Goal: Entertainment & Leisure: Consume media (video, audio)

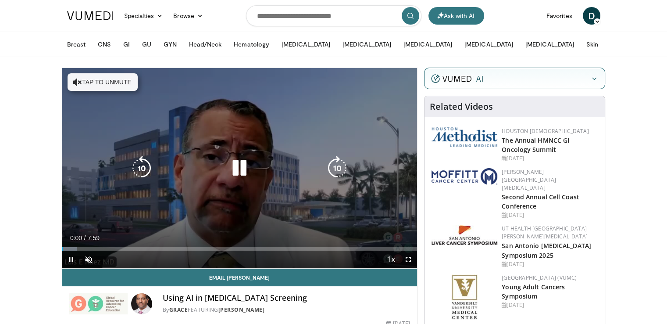
click at [95, 81] on button "Tap to unmute" at bounding box center [103, 82] width 70 height 18
drag, startPoint x: 409, startPoint y: 257, endPoint x: 408, endPoint y: 297, distance: 39.9
click at [408, 258] on span "Video Player" at bounding box center [409, 259] width 18 height 18
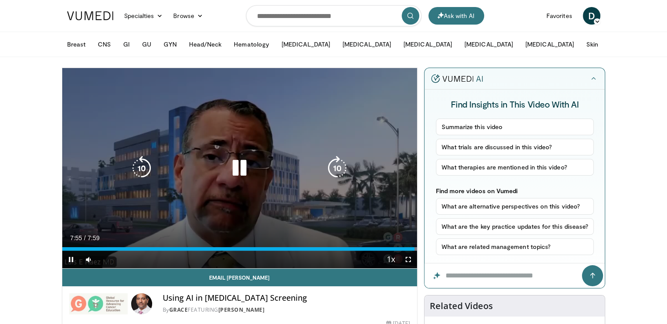
click at [144, 211] on div "10 seconds Tap to unmute" at bounding box center [239, 168] width 355 height 200
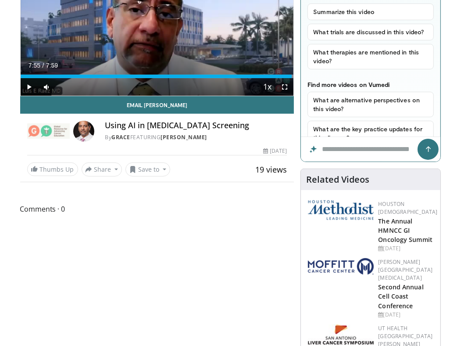
scroll to position [132, 0]
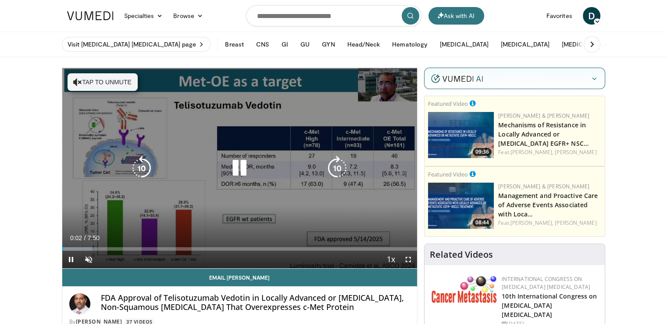
click at [96, 85] on button "Tap to unmute" at bounding box center [103, 82] width 70 height 18
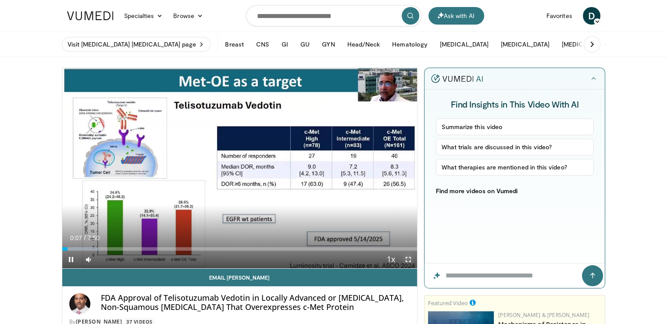
click at [405, 260] on span "Video Player" at bounding box center [409, 259] width 18 height 18
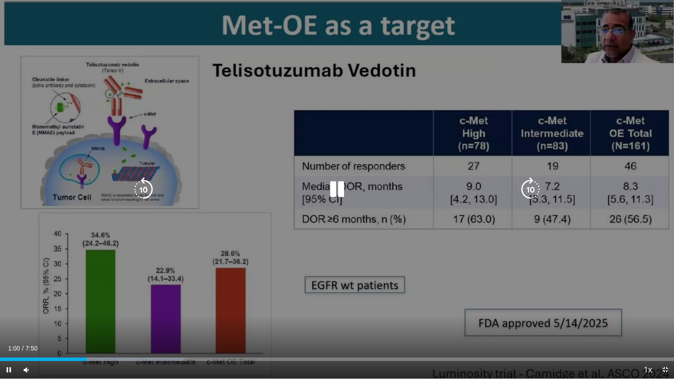
click at [0, 271] on div "10 seconds Tap to unmute" at bounding box center [337, 189] width 674 height 379
click at [39, 142] on div "10 seconds Tap to unmute" at bounding box center [337, 189] width 674 height 379
